Goal: Task Accomplishment & Management: Use online tool/utility

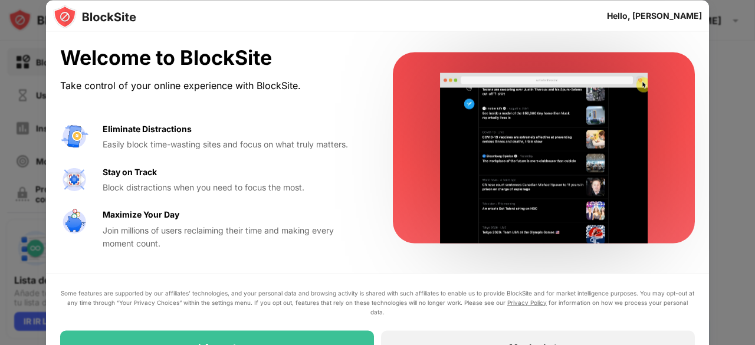
click at [335, 215] on div "Maximize Your Day Join millions of users reclaiming their time and making every…" at bounding box center [234, 229] width 262 height 42
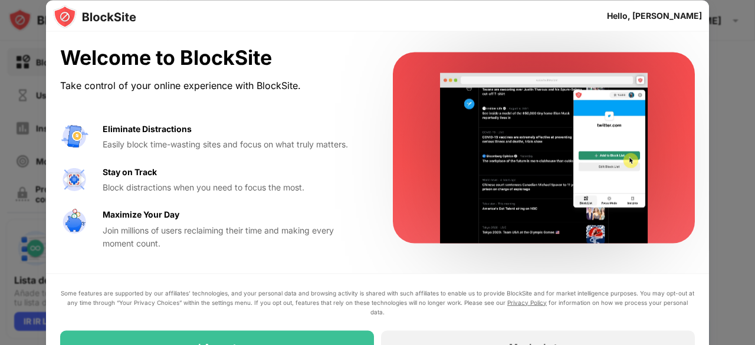
drag, startPoint x: 754, startPoint y: 88, endPoint x: 748, endPoint y: 162, distance: 74.6
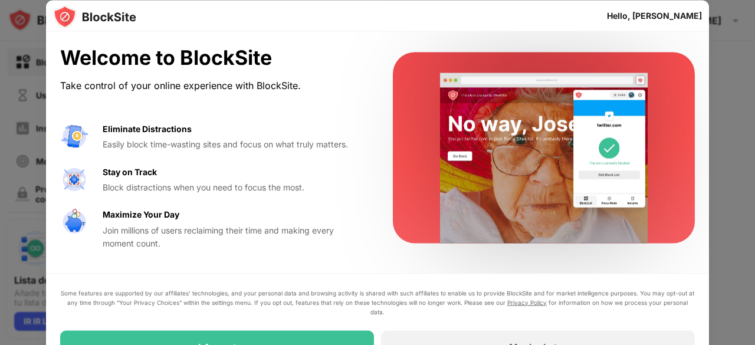
click at [748, 162] on div at bounding box center [377, 172] width 755 height 345
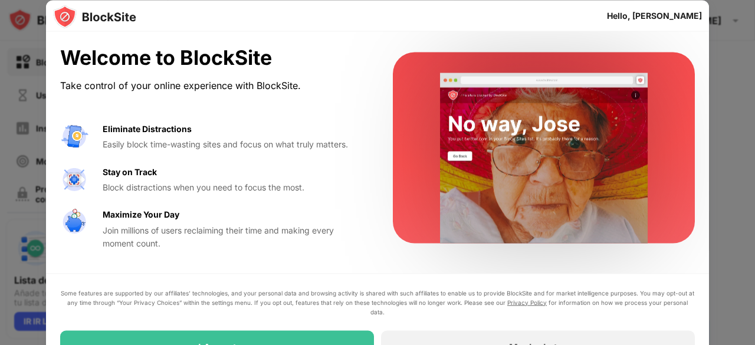
drag, startPoint x: 749, startPoint y: 157, endPoint x: 747, endPoint y: 204, distance: 47.2
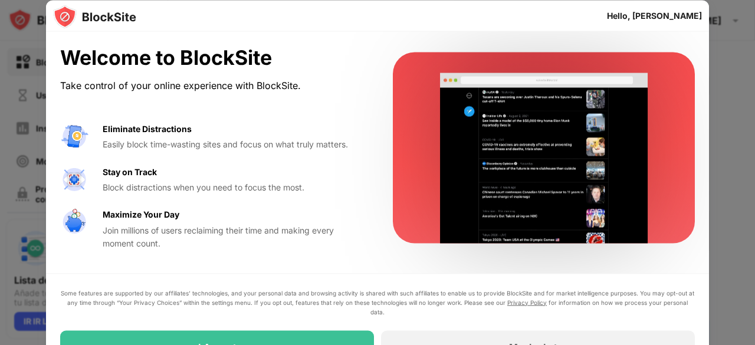
click at [747, 204] on div at bounding box center [377, 172] width 755 height 345
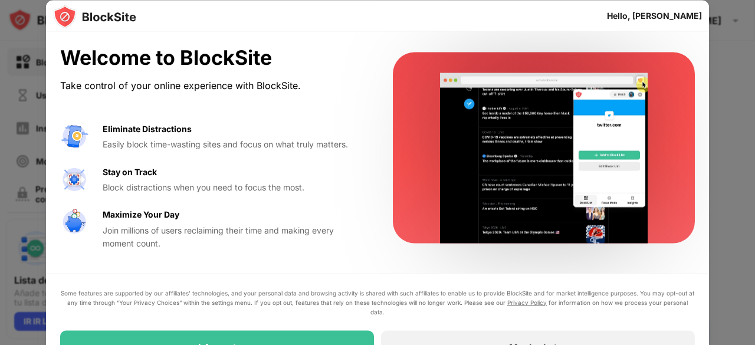
click at [644, 259] on div "Welcome to BlockSite Take control of your online experience with BlockSite. Eli…" at bounding box center [377, 148] width 663 height 232
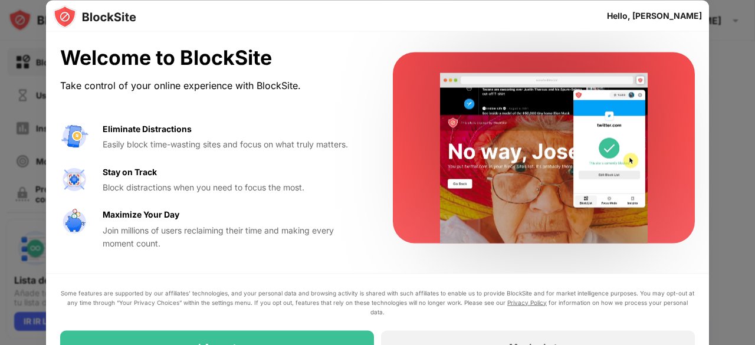
drag, startPoint x: 753, startPoint y: 103, endPoint x: 754, endPoint y: 163, distance: 60.7
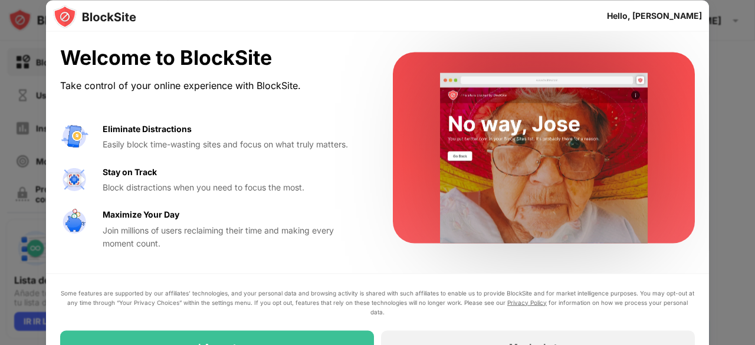
click at [754, 163] on div at bounding box center [377, 172] width 755 height 345
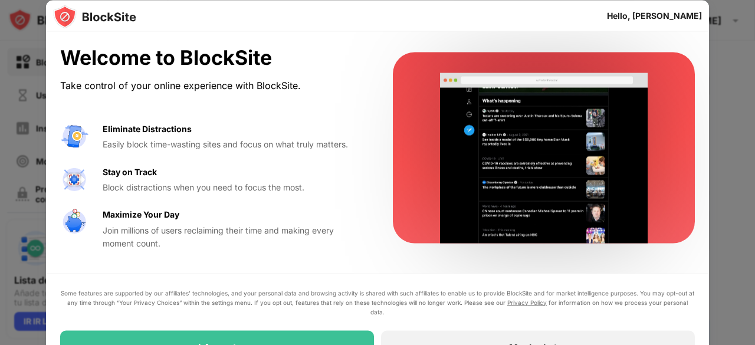
click at [486, 293] on div "Some features are supported by our affiliates’ technologies, and your personal …" at bounding box center [377, 325] width 663 height 104
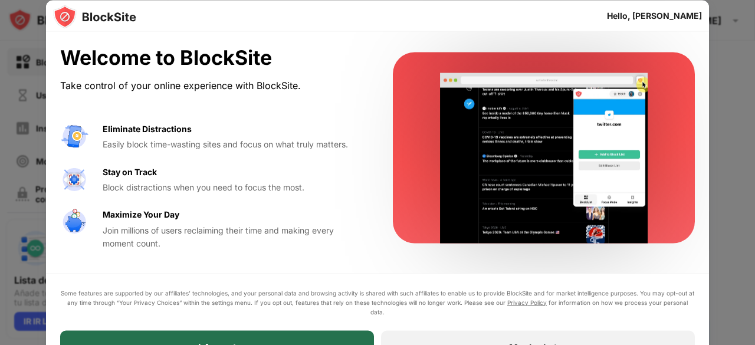
click at [279, 338] on div "I Accept" at bounding box center [217, 346] width 314 height 33
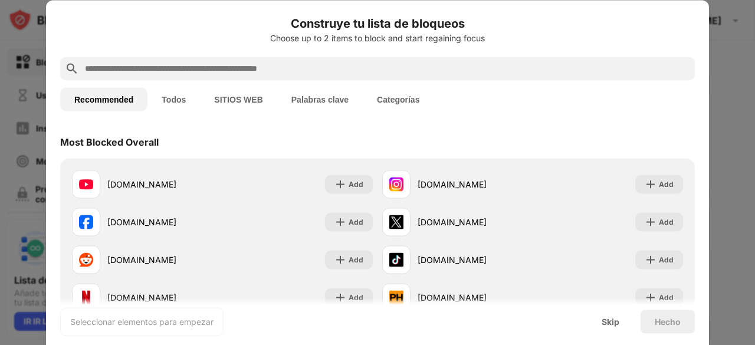
click at [479, 68] on input "text" at bounding box center [387, 68] width 606 height 14
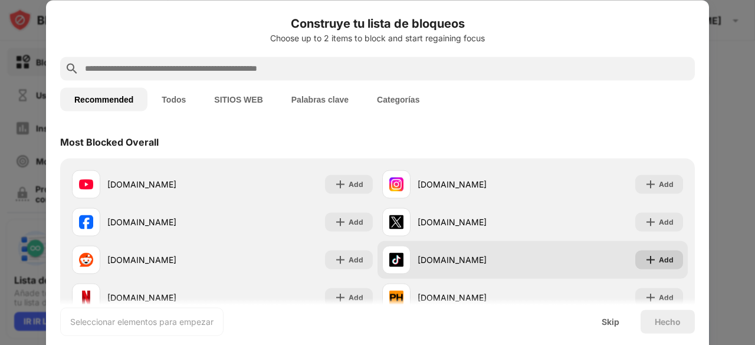
click at [662, 258] on div "Add" at bounding box center [666, 260] width 15 height 12
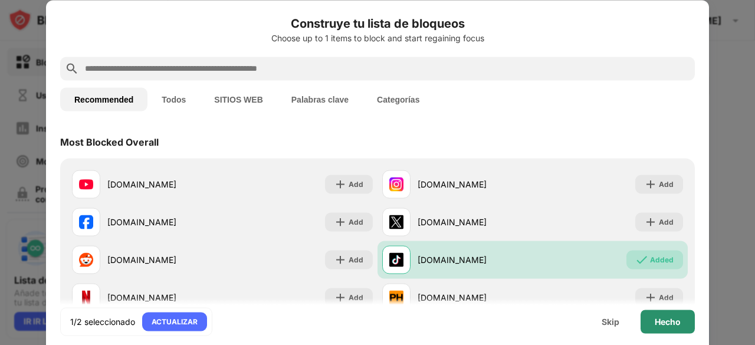
click at [671, 318] on div "Hecho" at bounding box center [667, 321] width 26 height 9
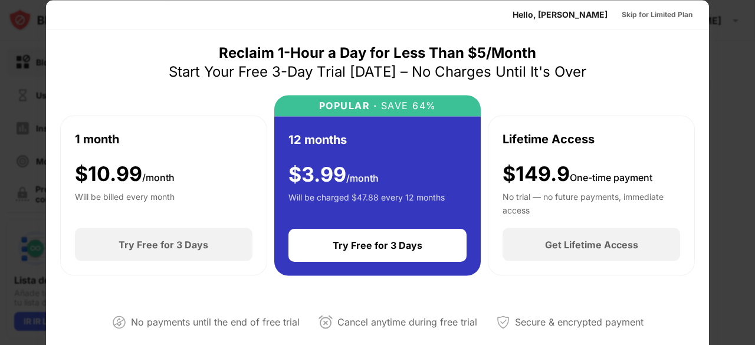
click at [676, 82] on div "Reclaim 1-Hour a Day for Less Than $5/Month Start Your Free 3-Day Trial [DATE] …" at bounding box center [377, 196] width 634 height 307
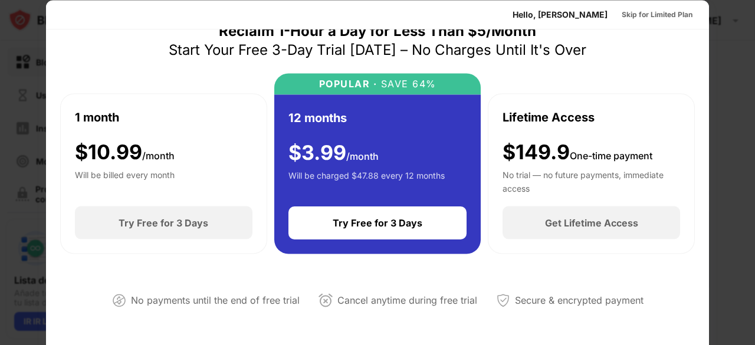
scroll to position [24, 0]
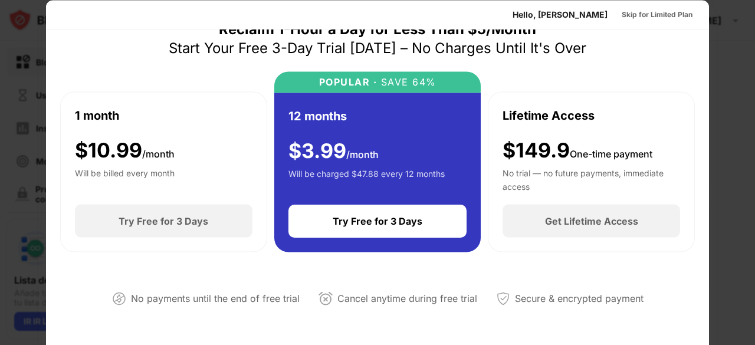
click at [716, 90] on div at bounding box center [377, 172] width 755 height 345
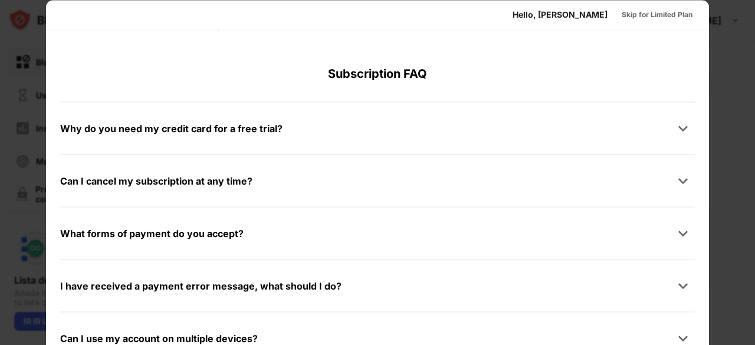
click at [729, 300] on div at bounding box center [377, 172] width 755 height 345
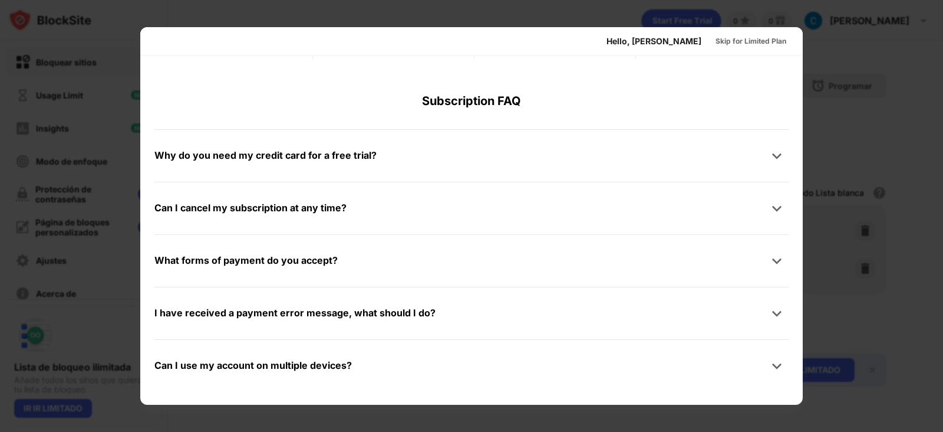
scroll to position [0, 0]
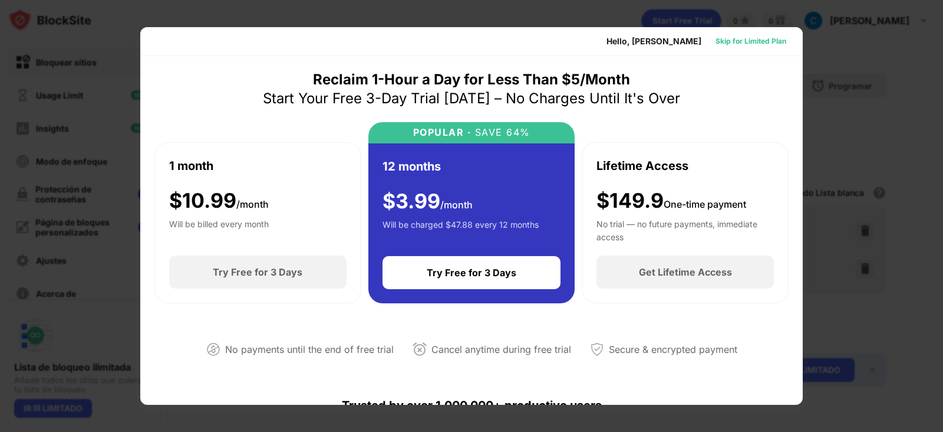
click at [706, 47] on div "Skip for Limited Plan" at bounding box center [751, 41] width 90 height 19
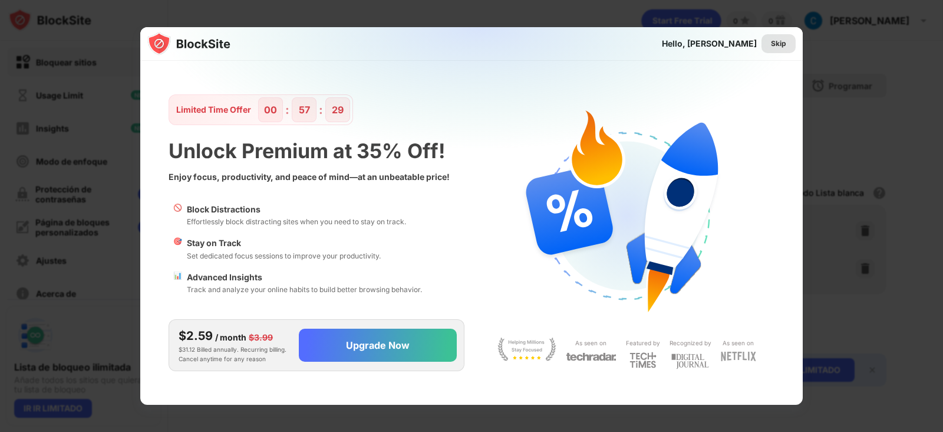
click at [754, 48] on div "Skip" at bounding box center [778, 44] width 15 height 12
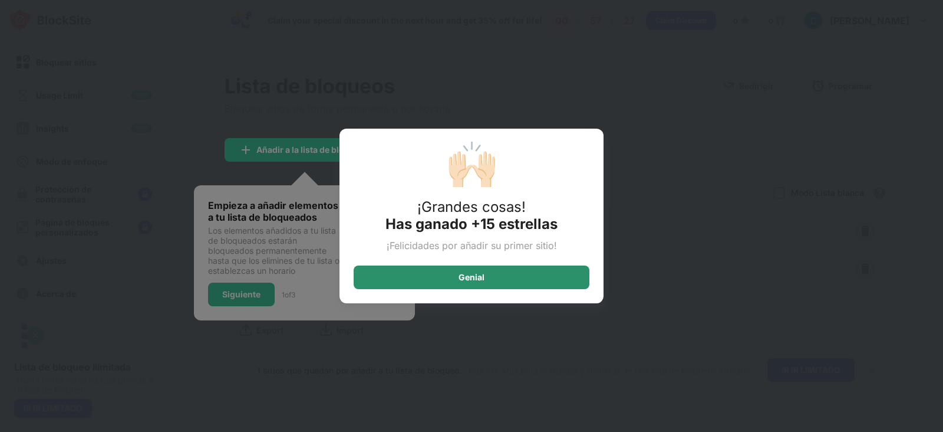
click at [419, 285] on div "Genial" at bounding box center [472, 277] width 236 height 24
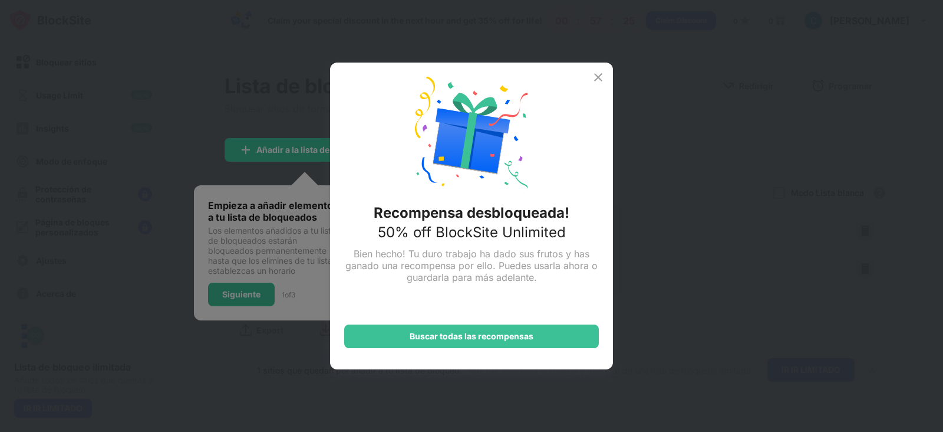
click at [602, 73] on img at bounding box center [598, 77] width 14 height 14
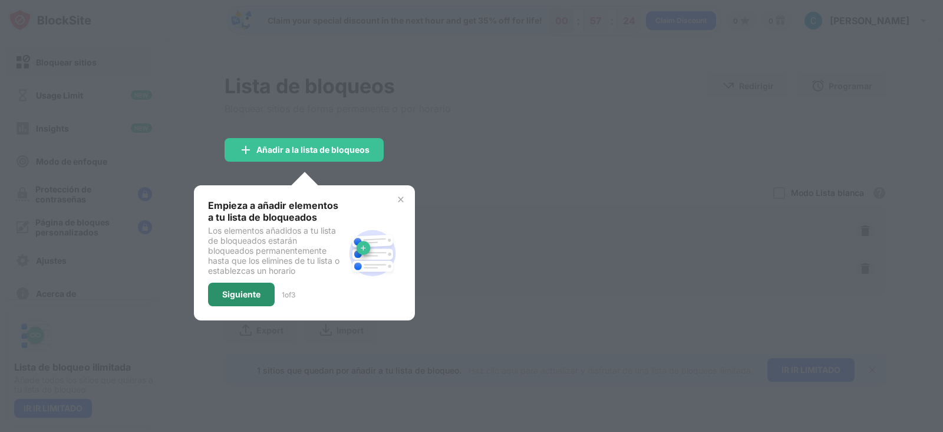
click at [254, 291] on div "Siguiente" at bounding box center [241, 293] width 38 height 9
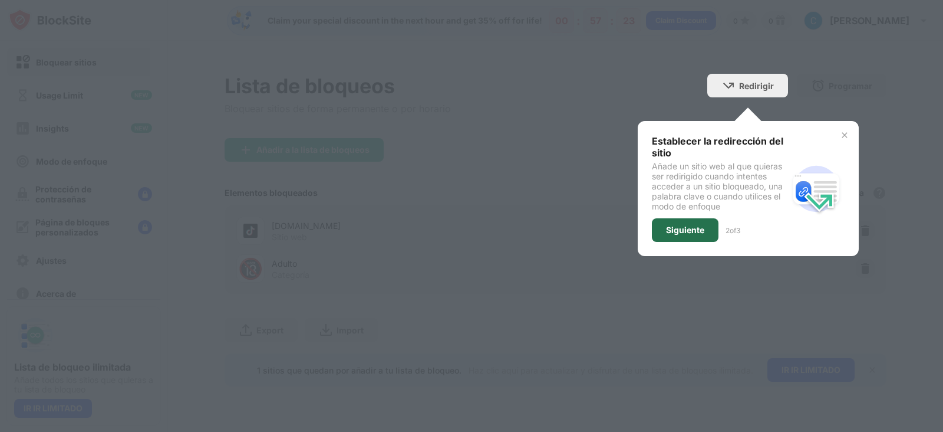
click at [694, 227] on div "Siguiente" at bounding box center [685, 229] width 38 height 9
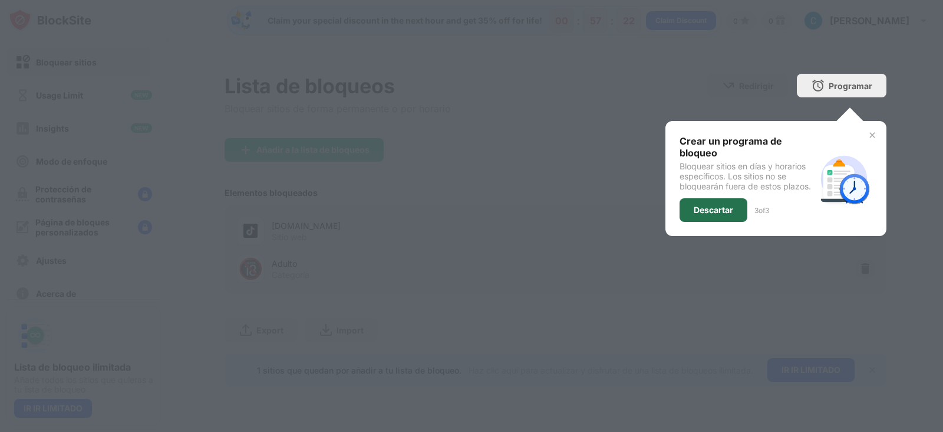
click at [719, 205] on div "Descartar" at bounding box center [714, 209] width 40 height 9
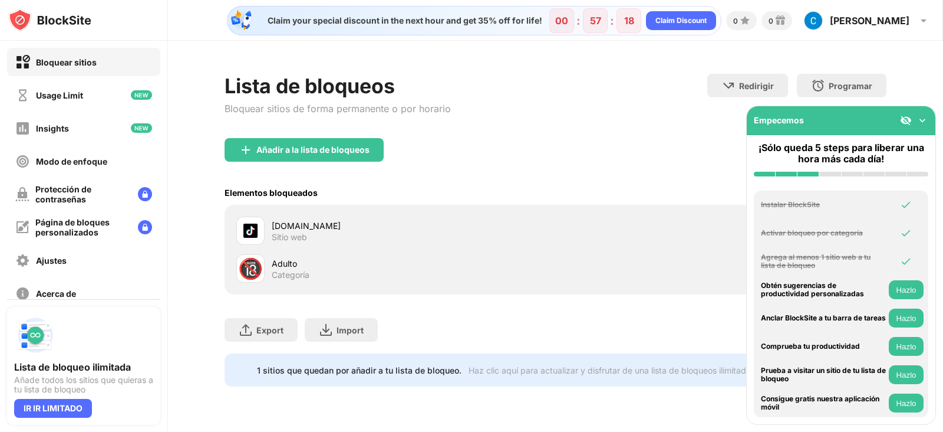
click at [754, 119] on img at bounding box center [923, 120] width 12 height 12
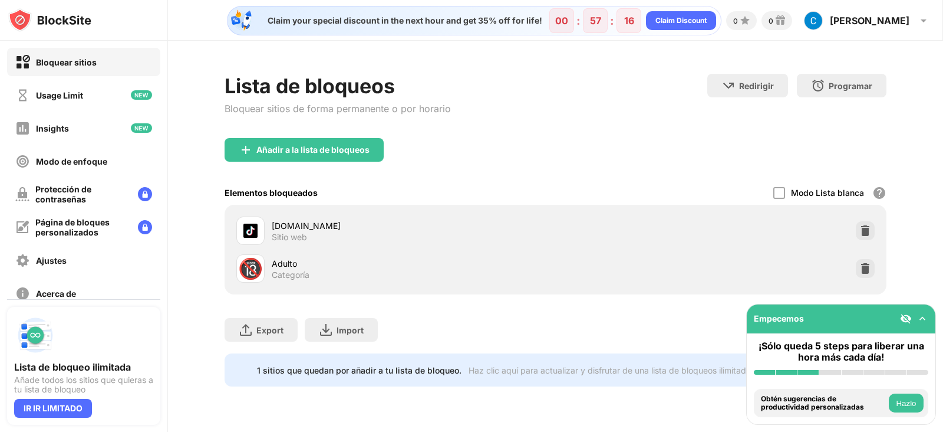
click at [754, 318] on img at bounding box center [923, 318] width 12 height 12
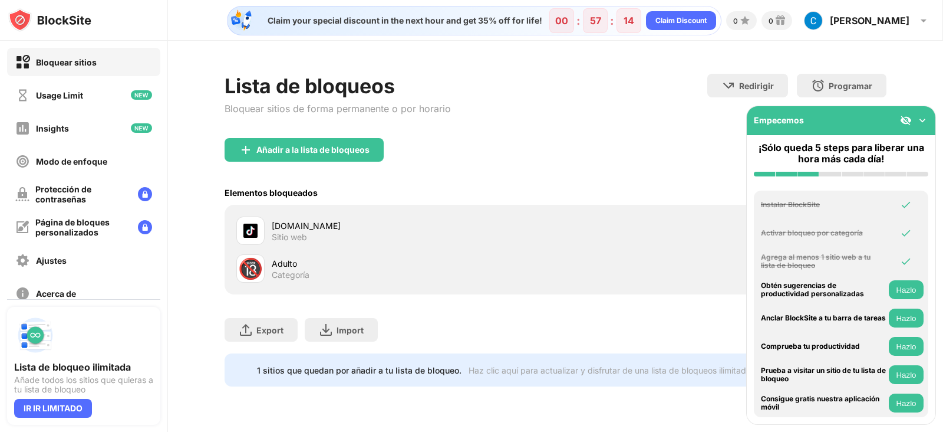
click at [754, 117] on img at bounding box center [923, 120] width 12 height 12
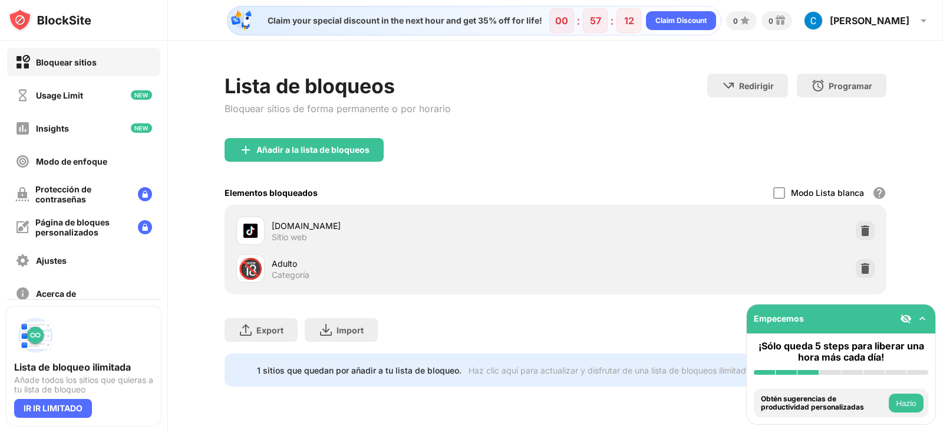
click at [754, 344] on button "Hazlo" at bounding box center [906, 402] width 35 height 19
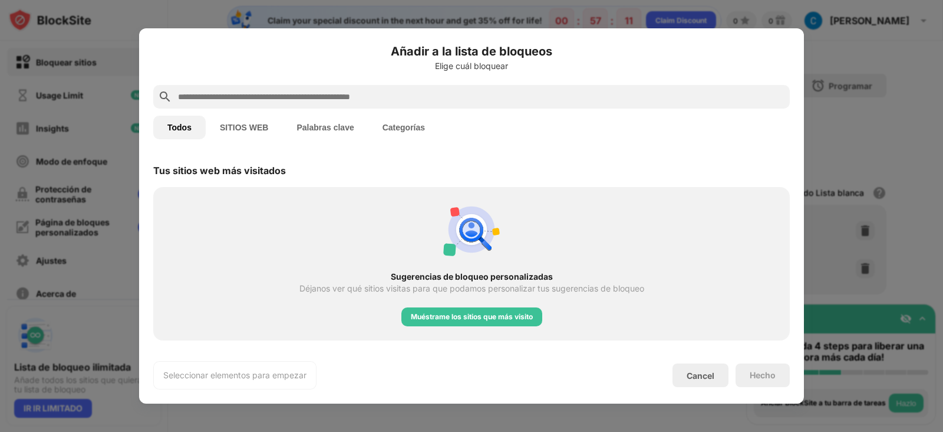
scroll to position [410, 0]
click at [702, 344] on div "Cancel" at bounding box center [701, 375] width 28 height 10
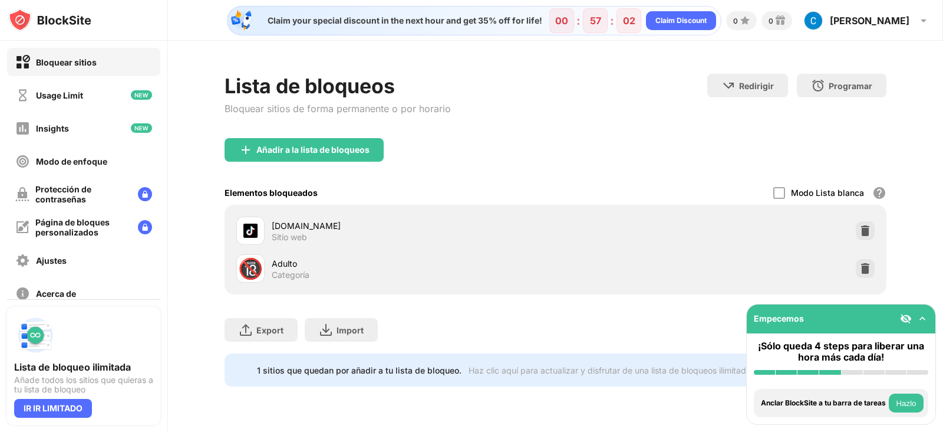
click at [583, 313] on div "Export Exportar archivos (sólo para artículos de sitios web) Import Importar ar…" at bounding box center [556, 323] width 662 height 59
